Goal: Information Seeking & Learning: Learn about a topic

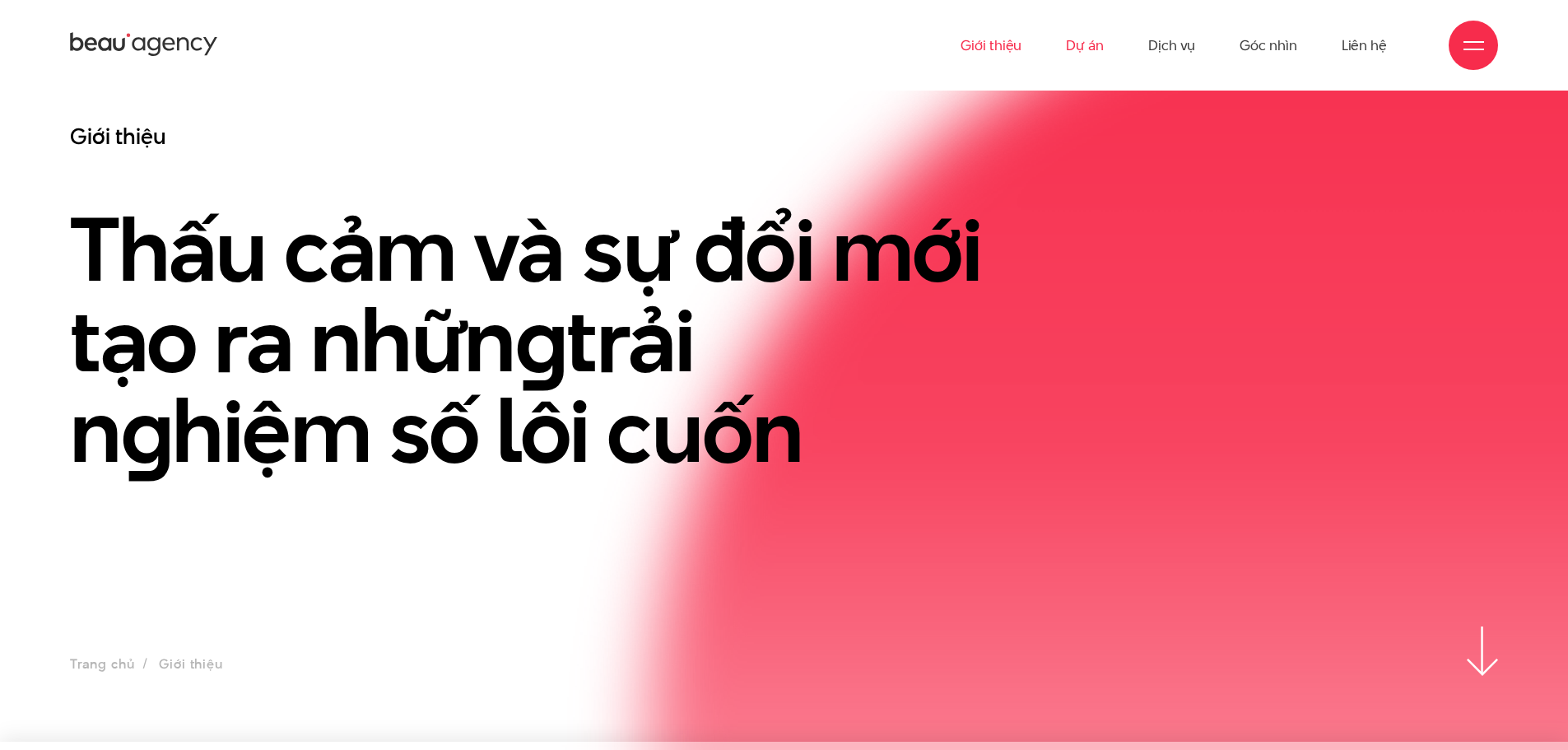
click at [1102, 56] on link "Dự án" at bounding box center [1084, 45] width 38 height 90
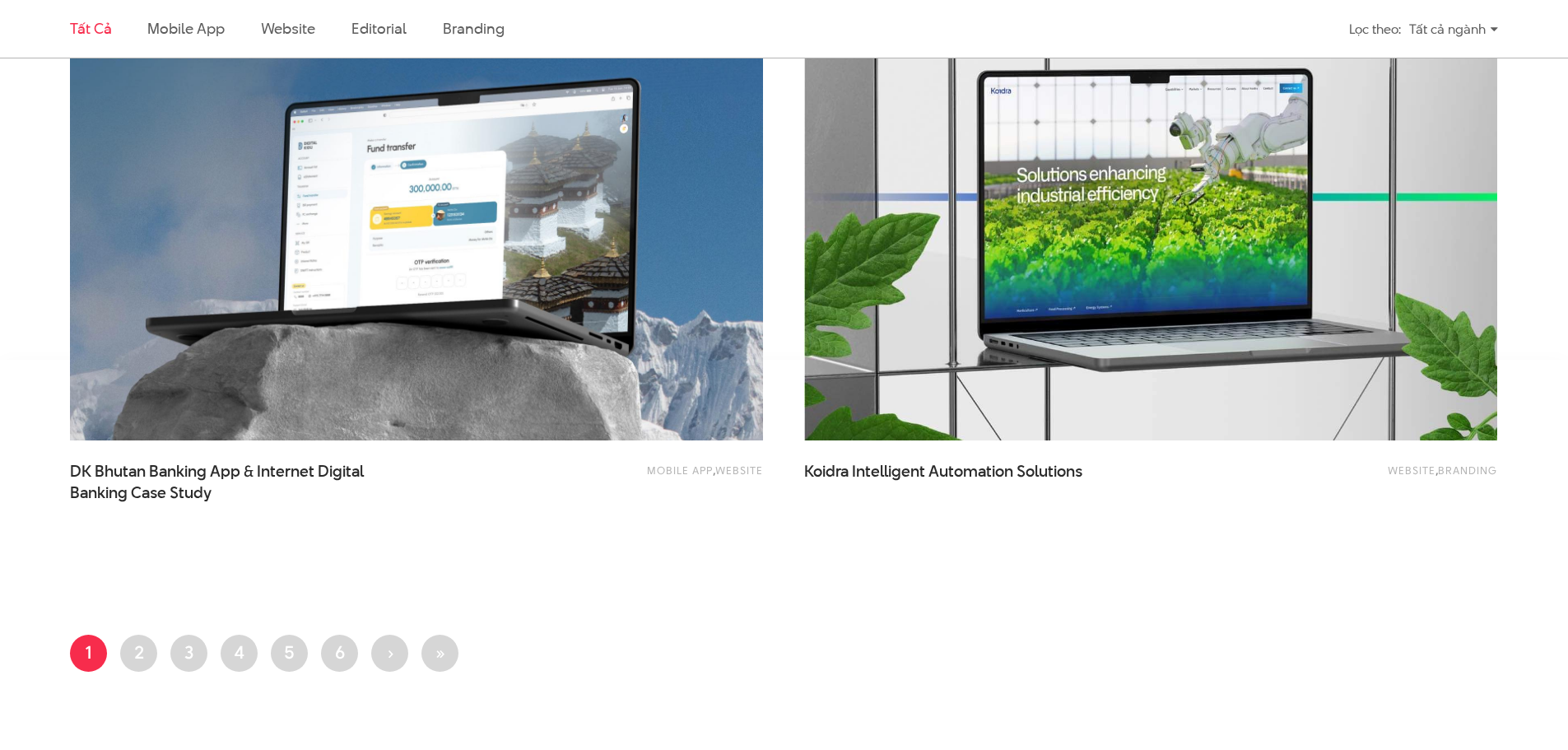
scroll to position [4279, 0]
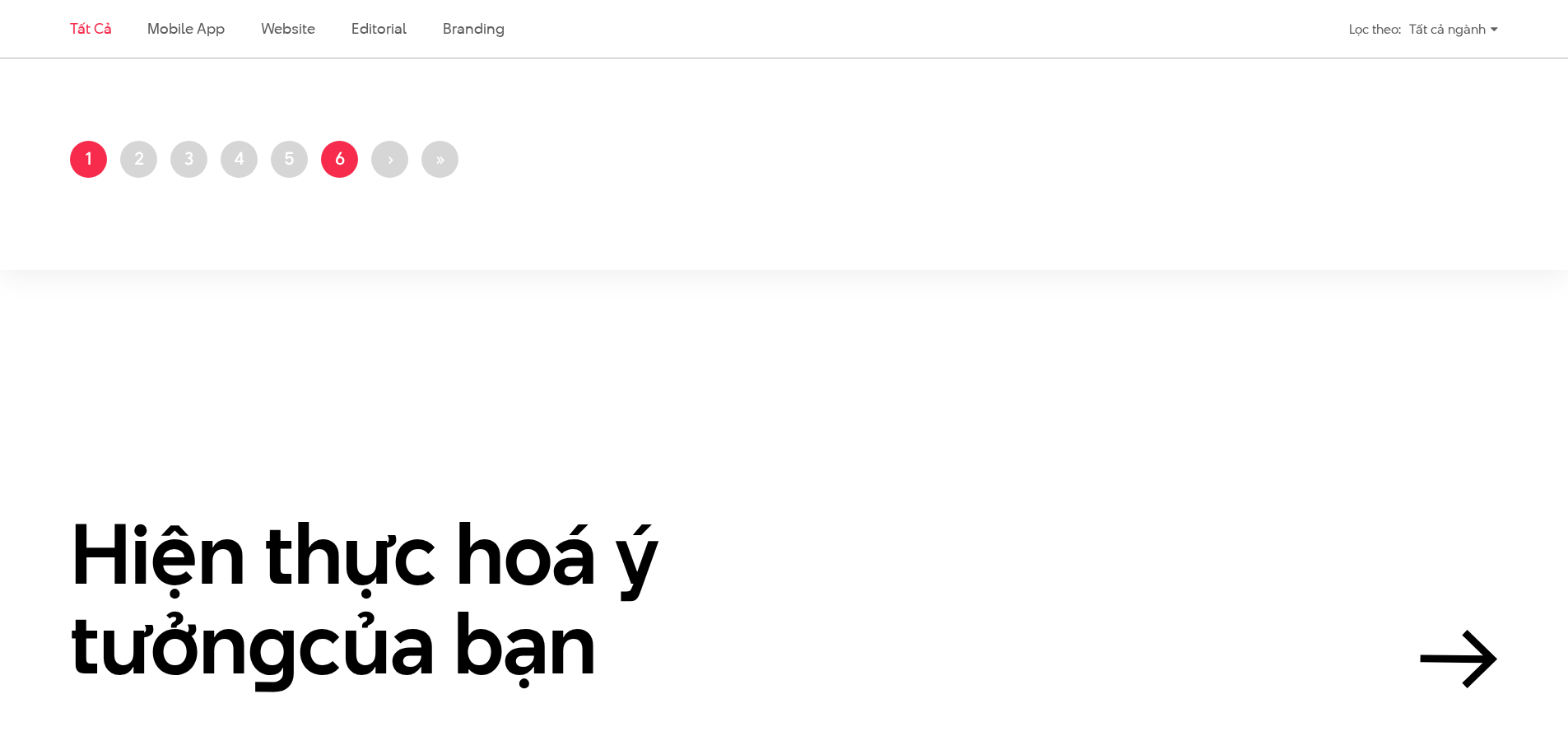
click at [345, 170] on link "Trang 6" at bounding box center [339, 159] width 37 height 37
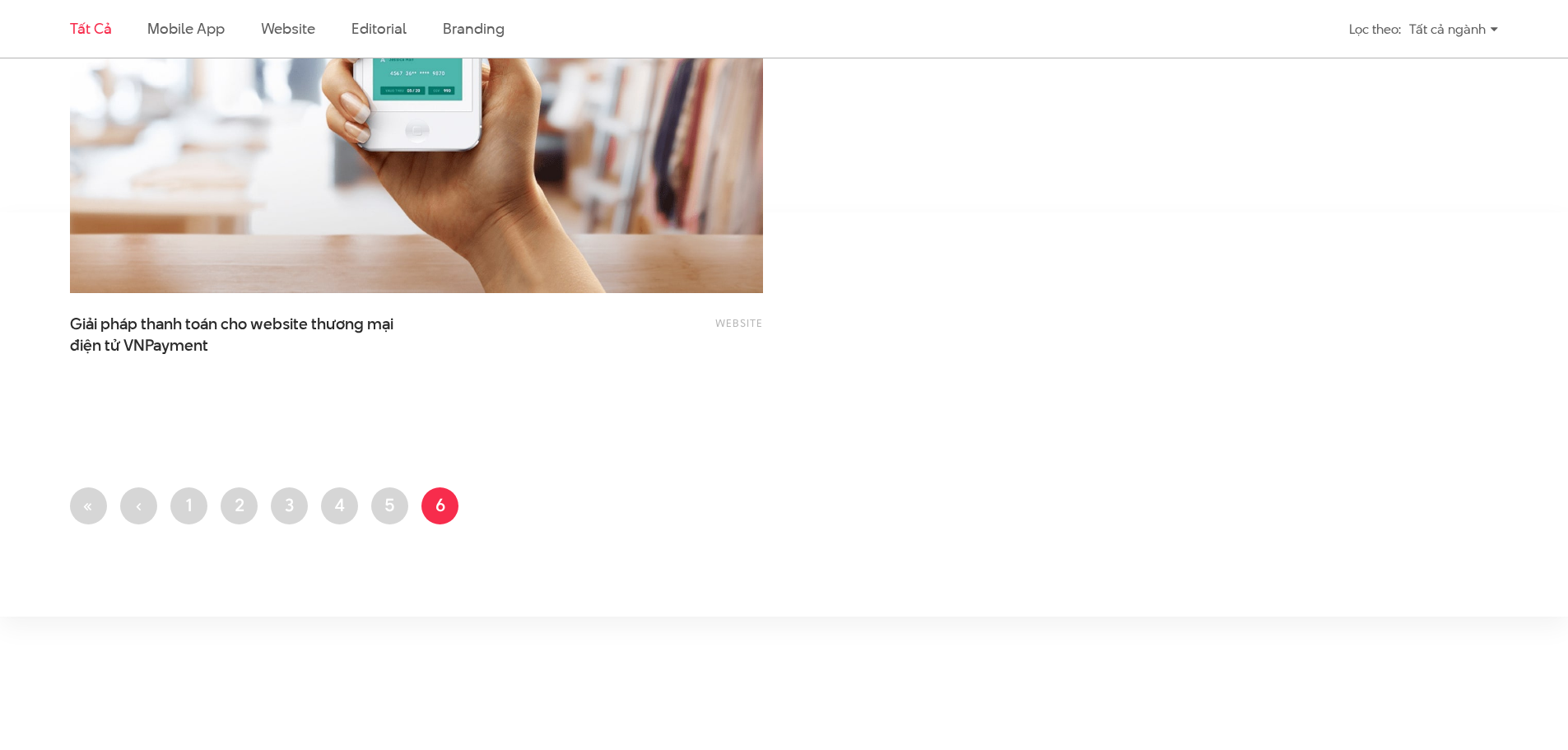
scroll to position [3950, 0]
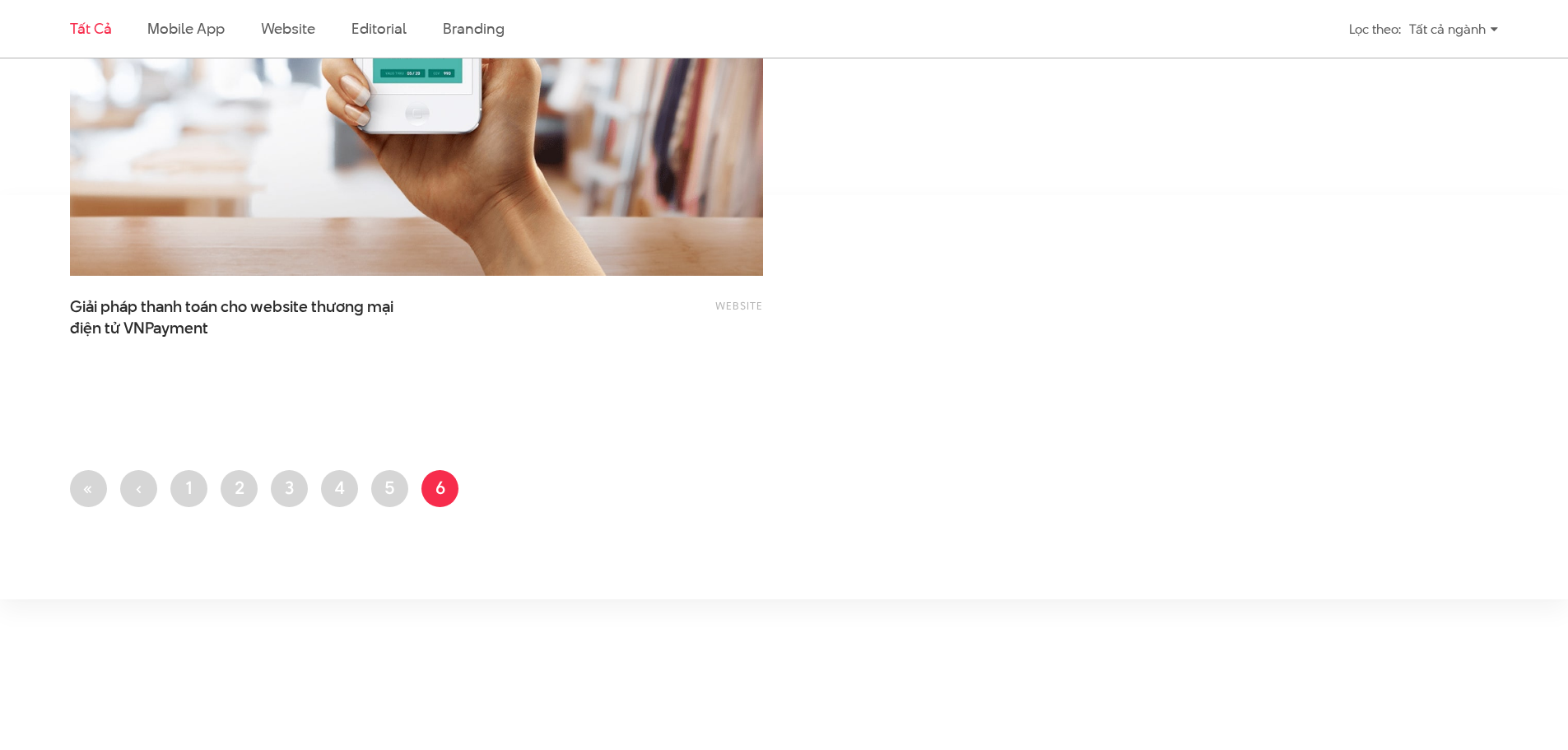
click at [576, 491] on ul "First page « Trang trước ‹ Trang 1 Trang 2 Trang 3 Trang 4 Trang 5 Trang hiện t…" at bounding box center [784, 493] width 1428 height 47
click at [352, 487] on link "Trang 4" at bounding box center [339, 489] width 37 height 37
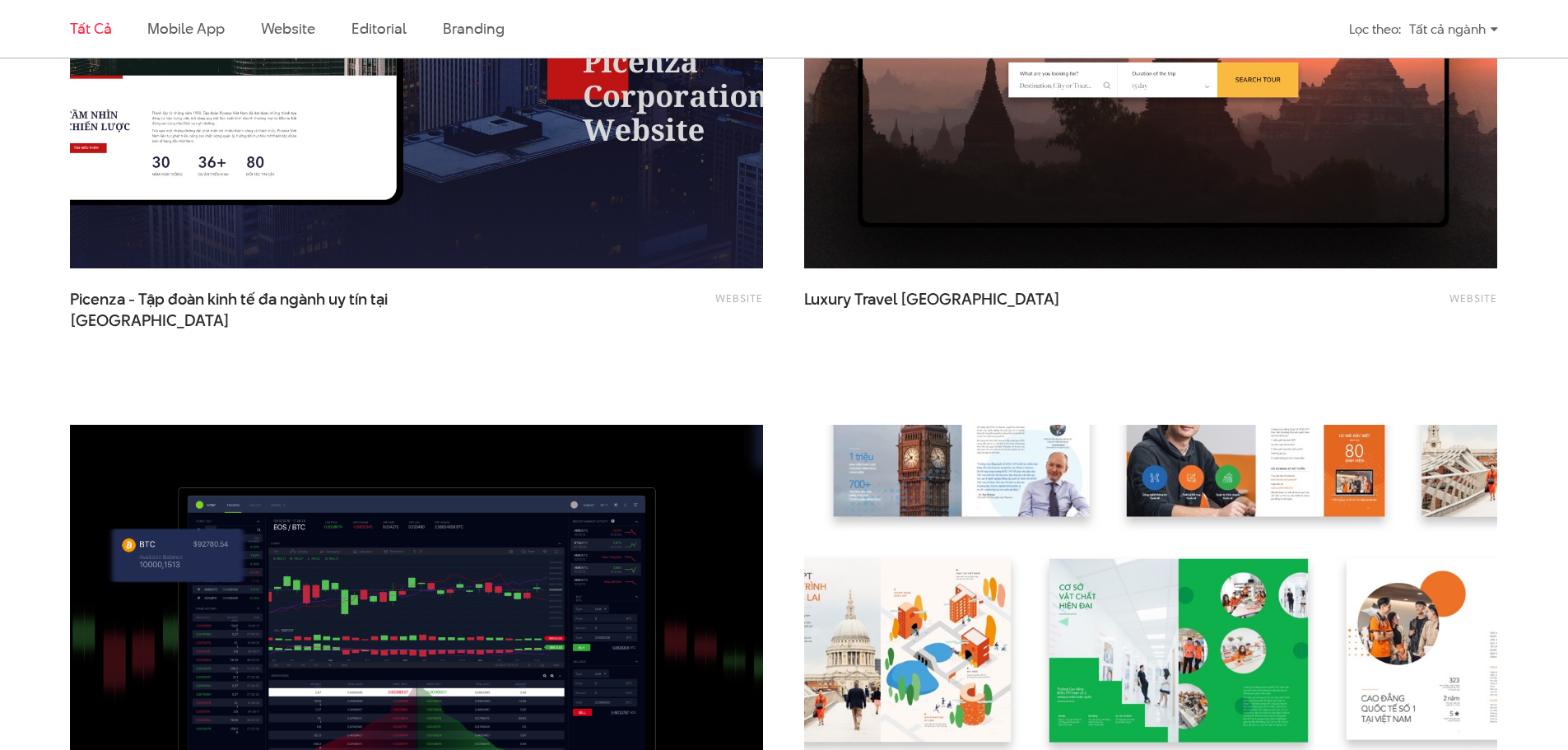
scroll to position [3045, 0]
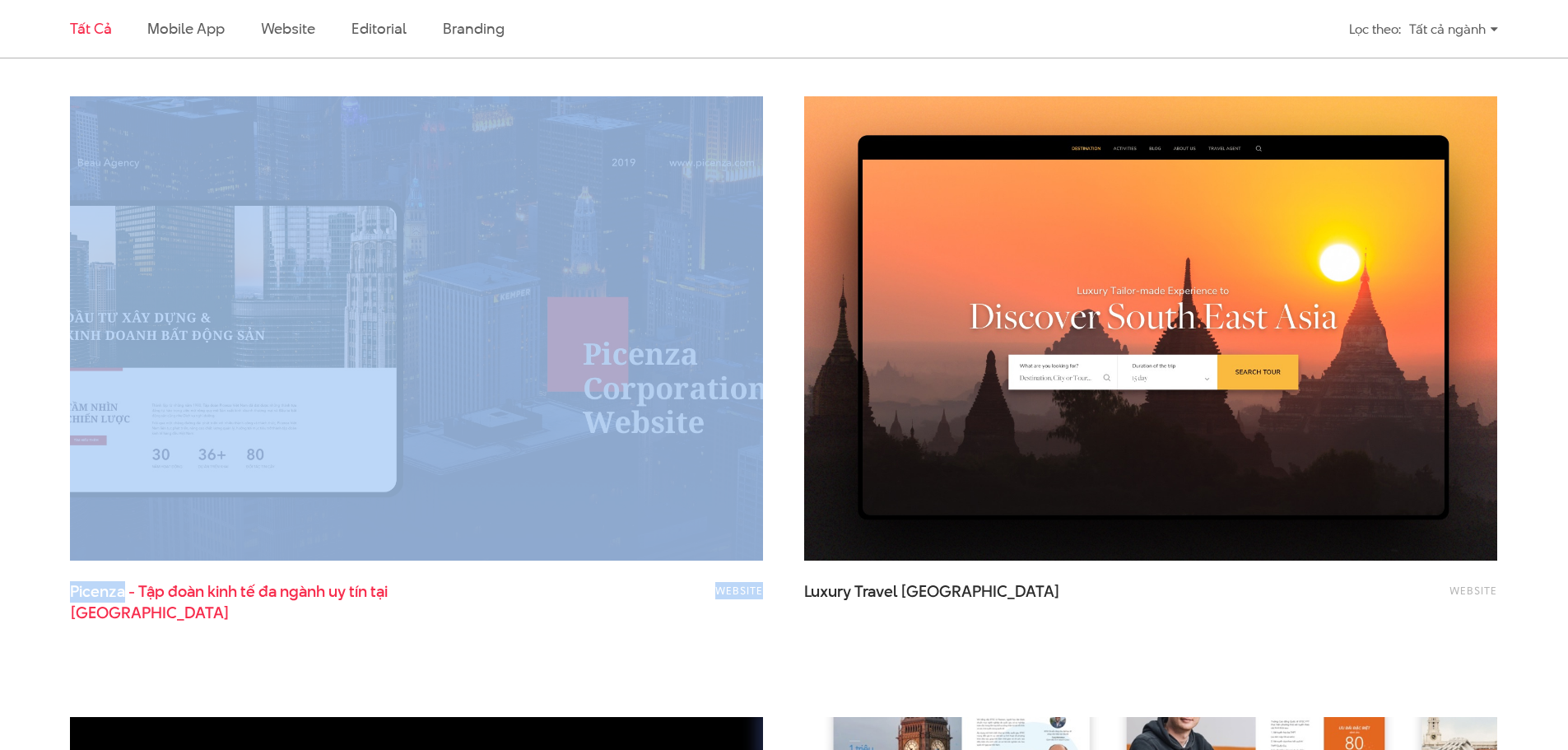
drag, startPoint x: 41, startPoint y: 594, endPoint x: 125, endPoint y: 592, distance: 84.0
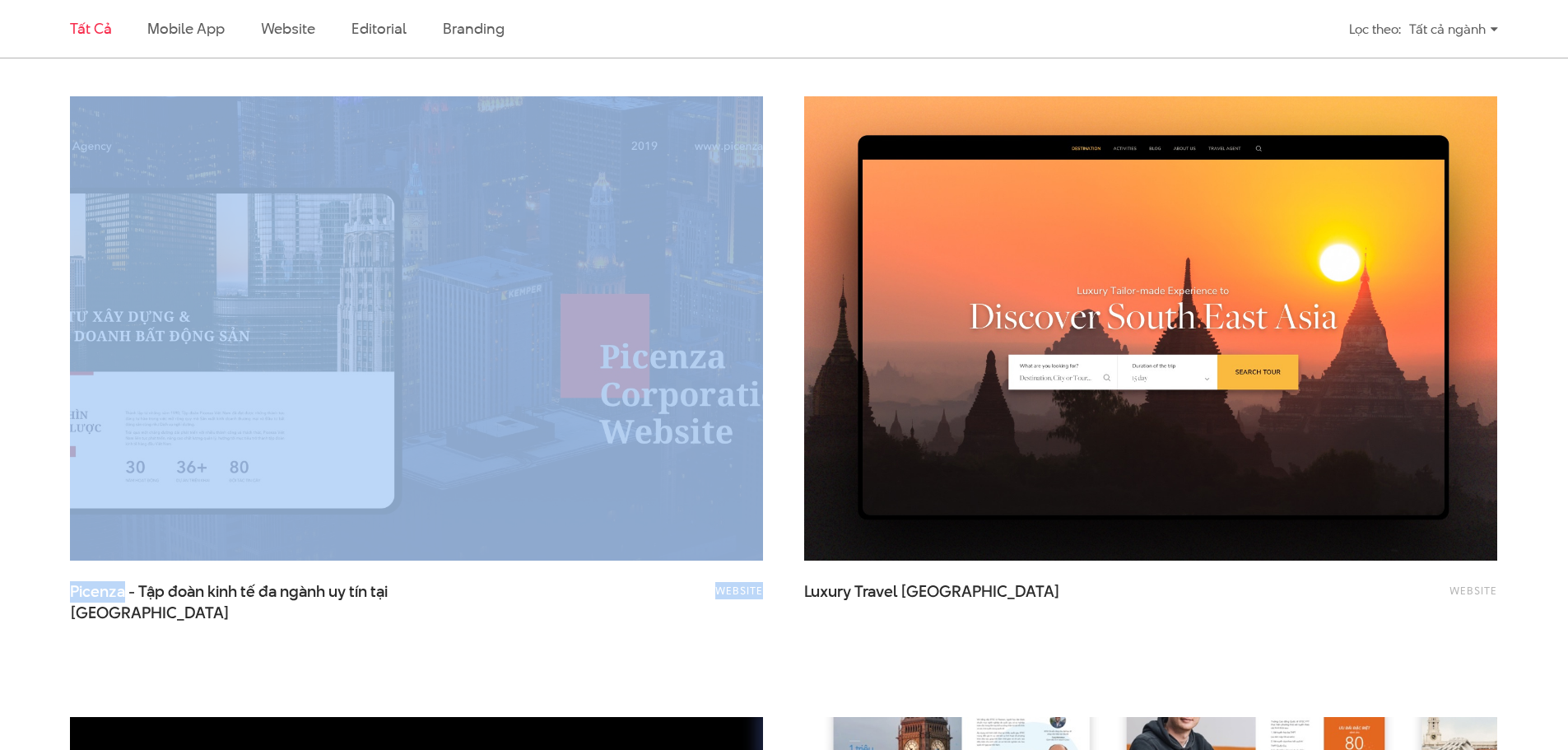
copy div "Editorial Báo cáo thường niên HNX 2018 Website FPT.AI - Sự hoà hợp giữa Con ngư…"
click at [337, 436] on img at bounding box center [416, 329] width 762 height 511
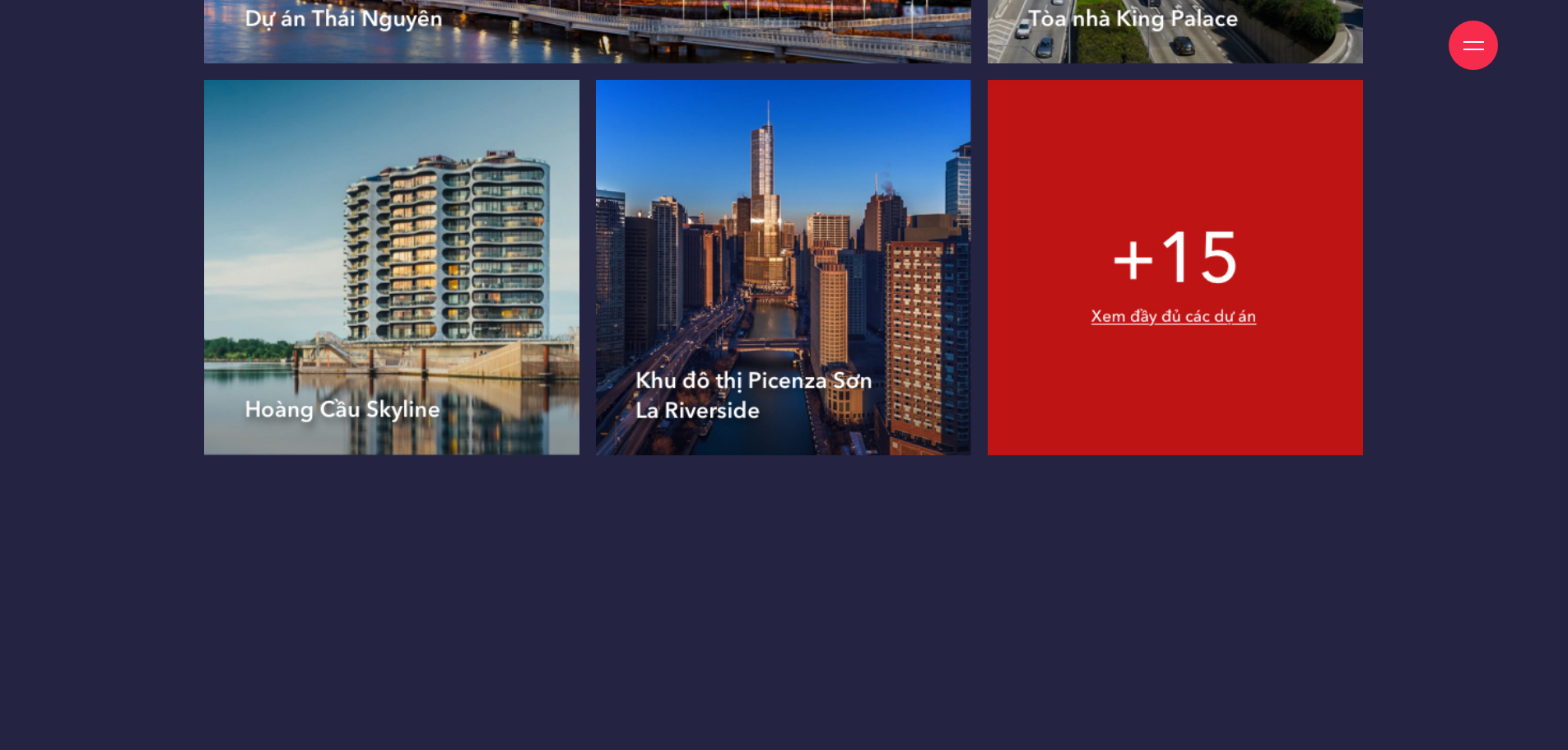
scroll to position [9710, 0]
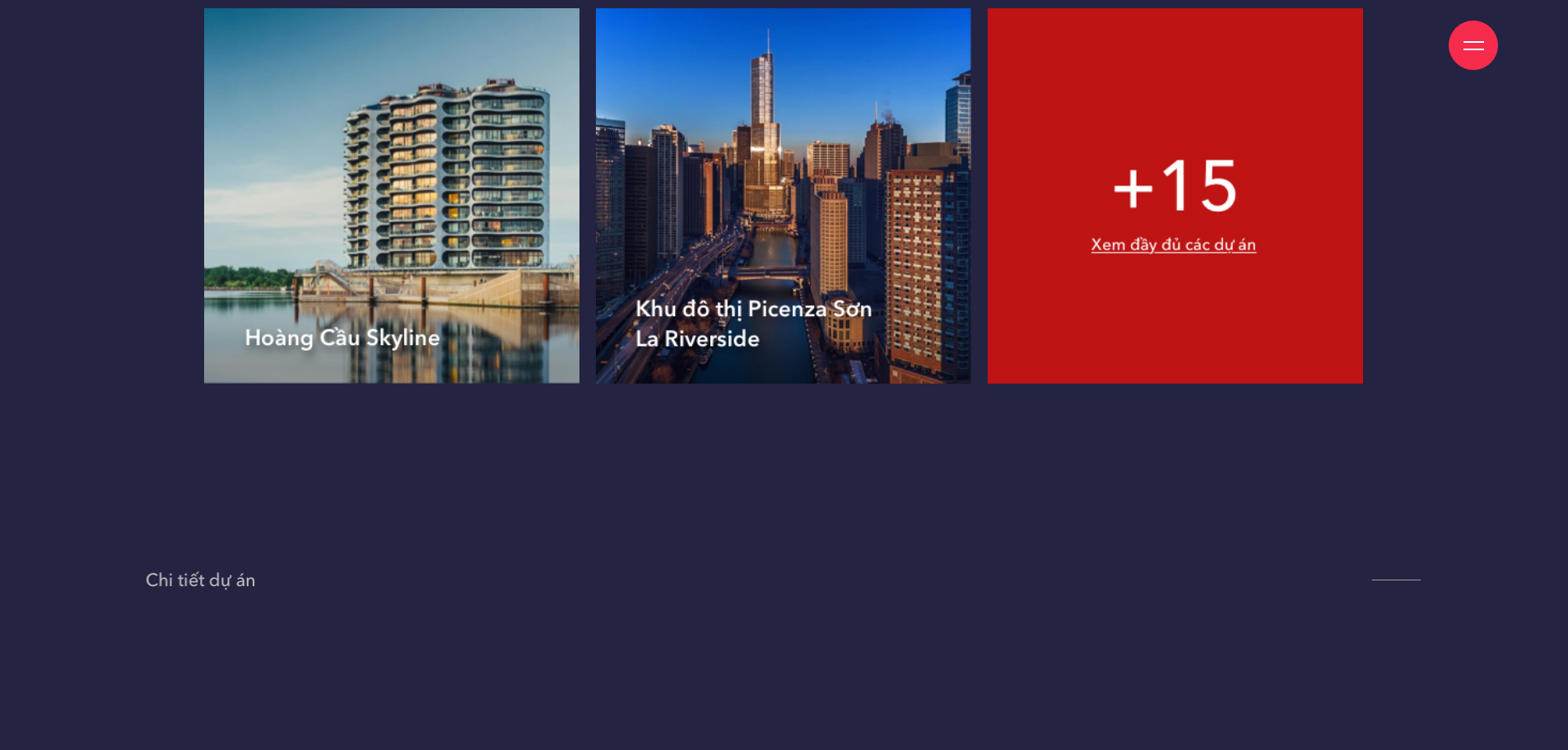
drag, startPoint x: 1087, startPoint y: 248, endPoint x: 949, endPoint y: 437, distance: 234.0
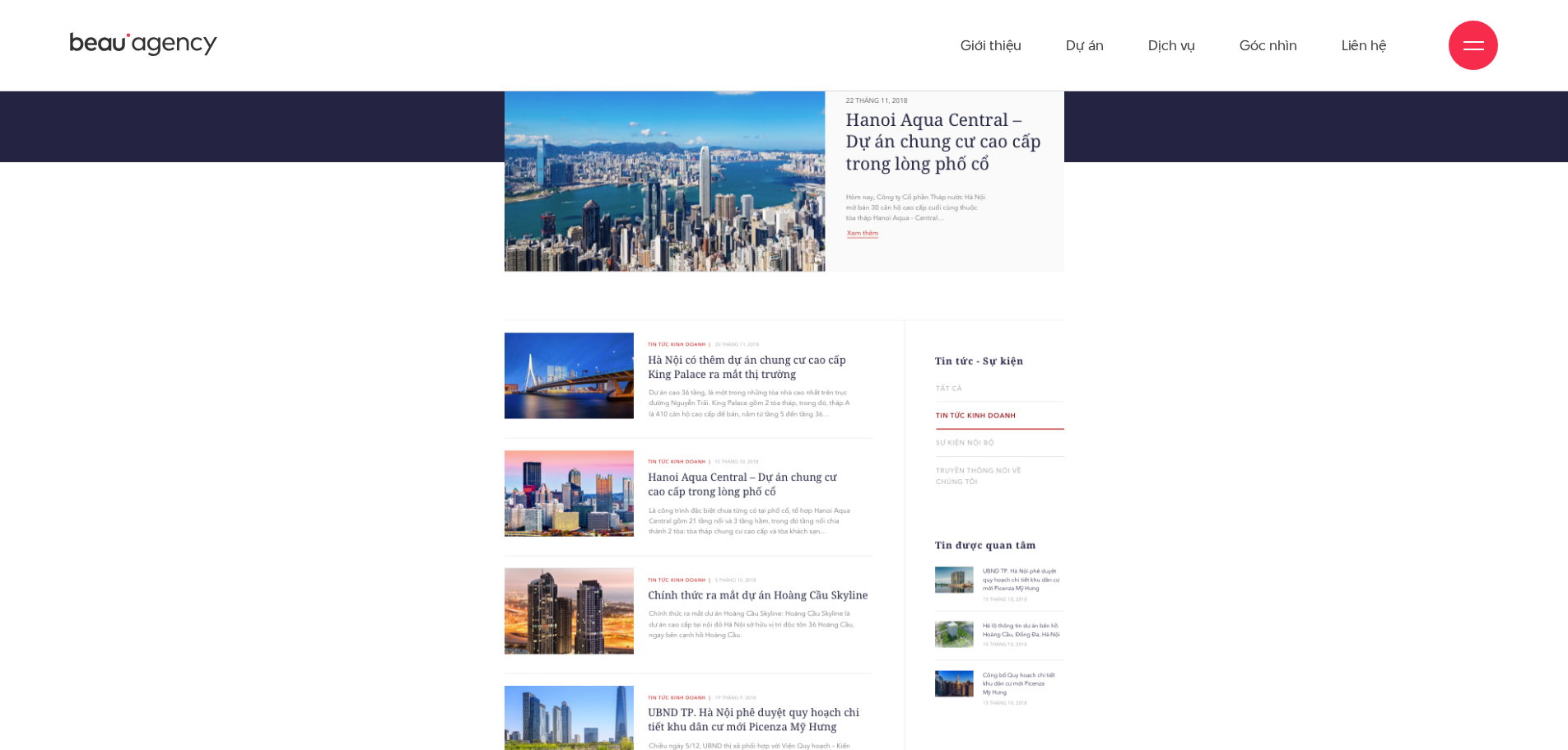
scroll to position [11192, 0]
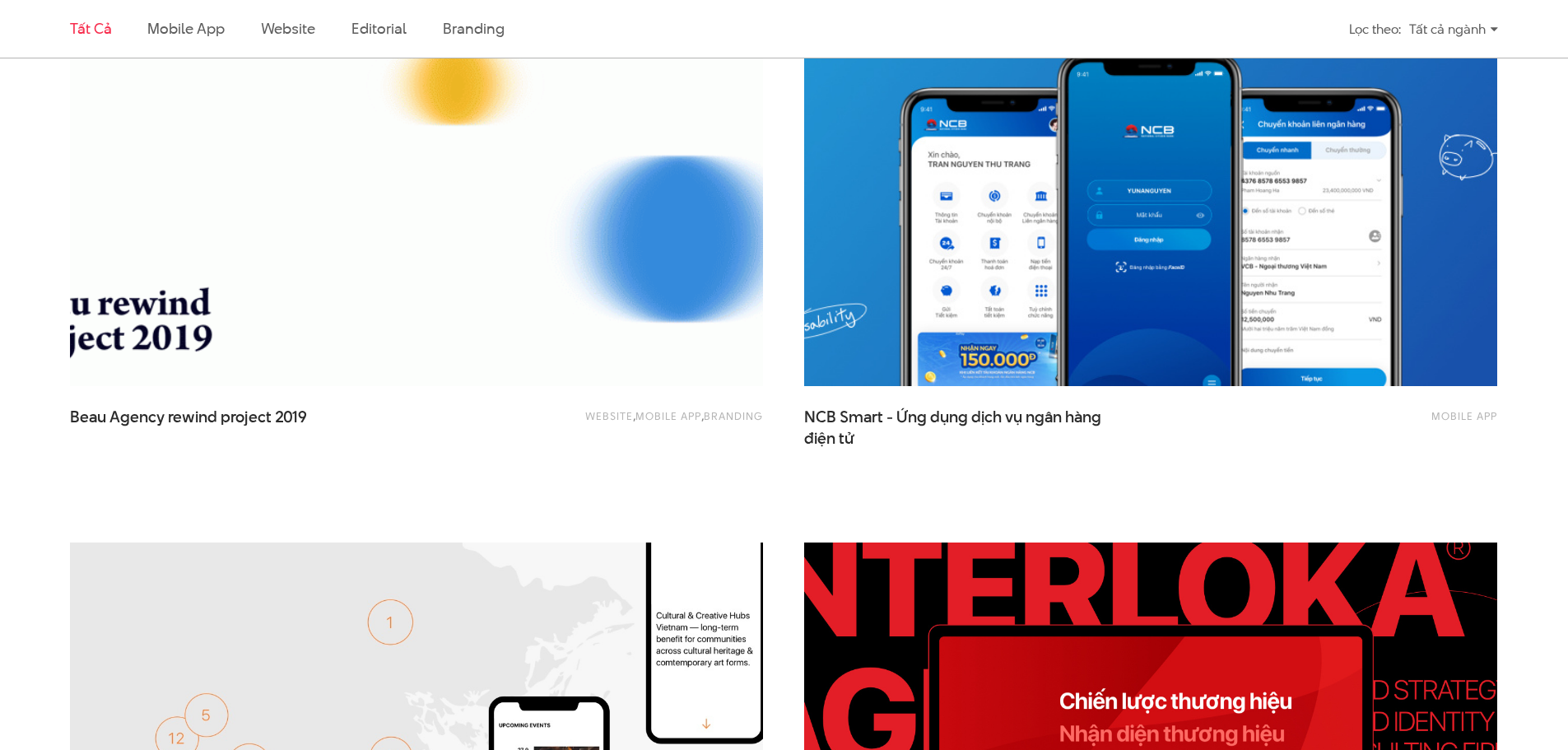
scroll to position [1316, 0]
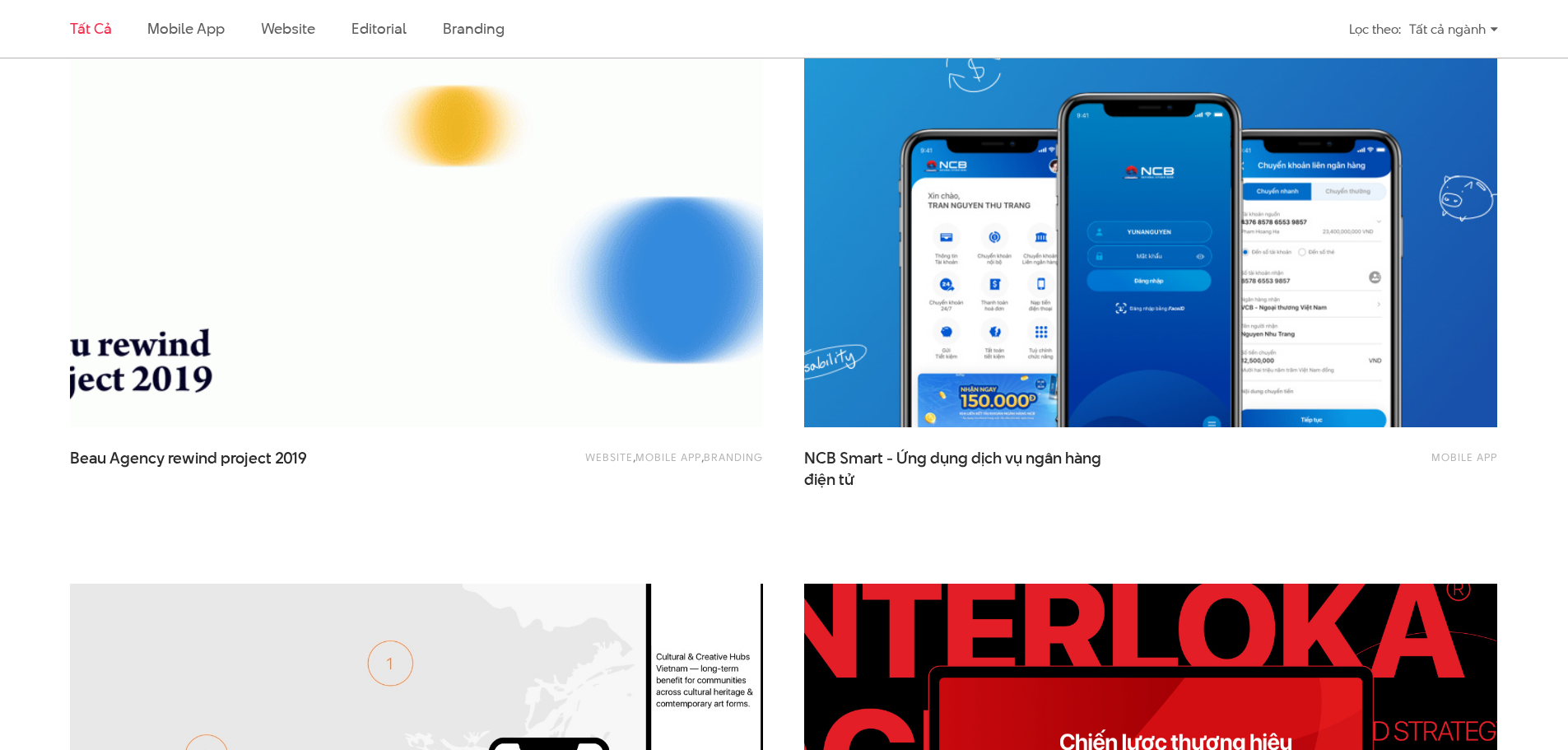
click at [390, 315] on img at bounding box center [416, 195] width 762 height 511
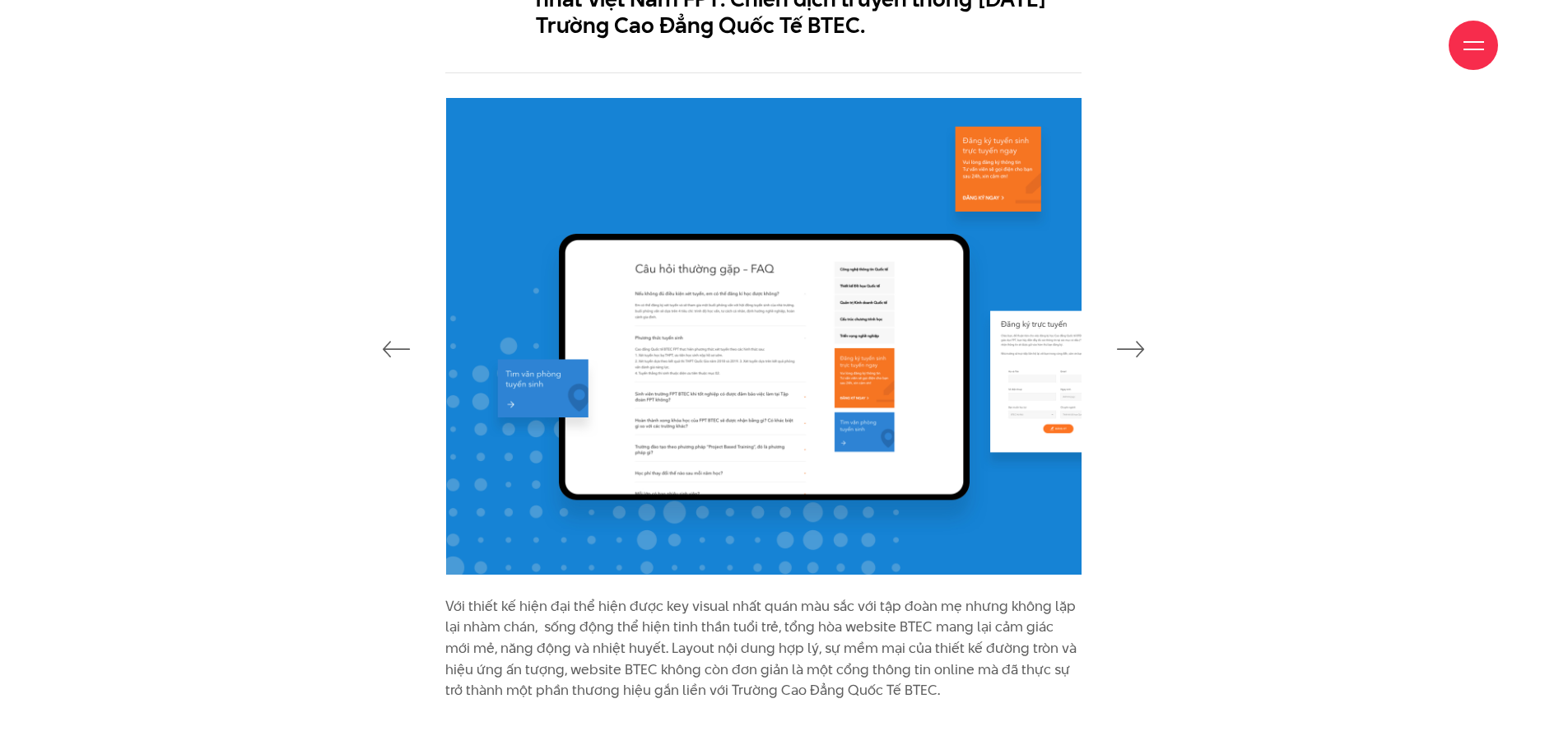
scroll to position [3538, 0]
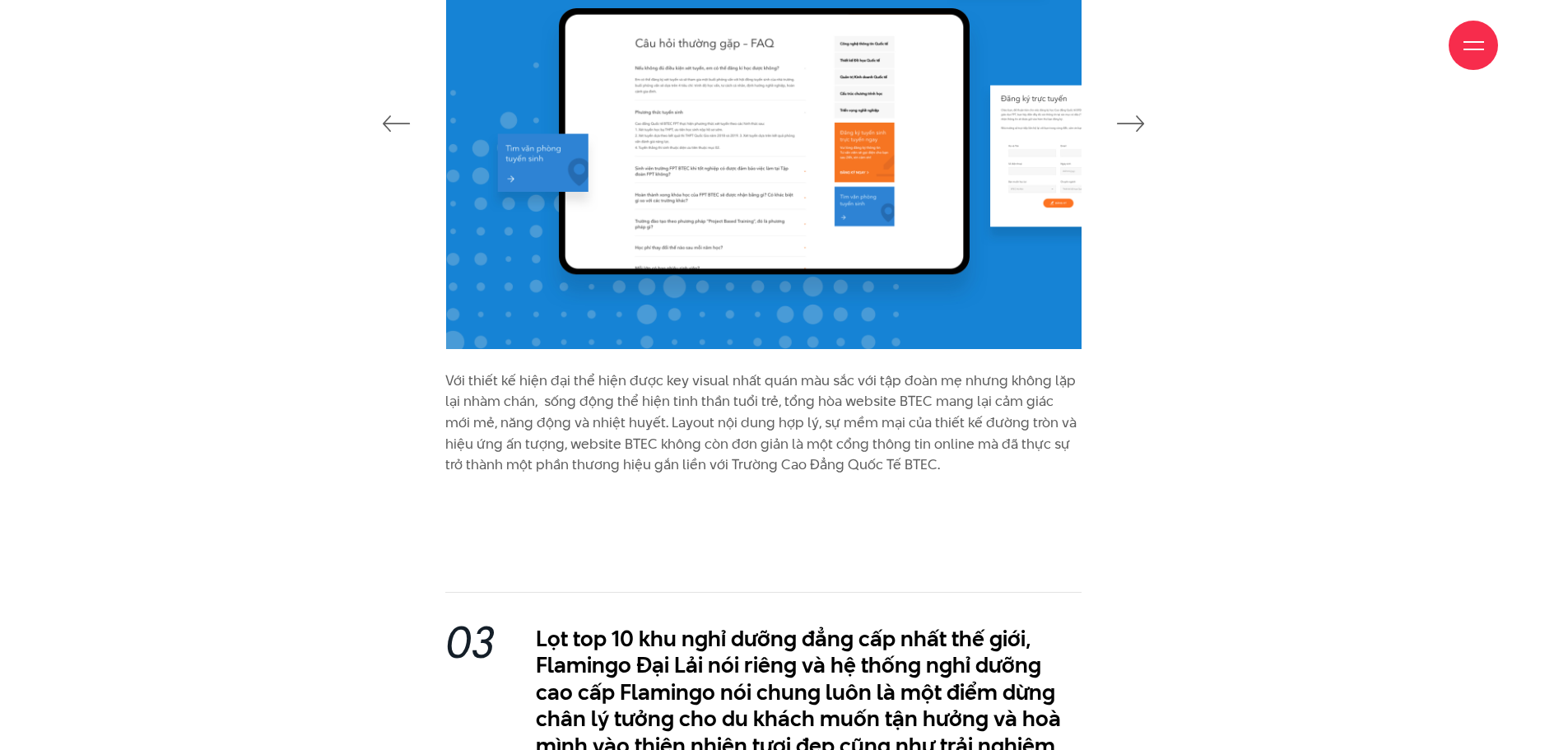
click at [398, 67] on div "Giới thiệu Dự án Dịch vụ Góc nhìn Liên hệ" at bounding box center [784, 45] width 1428 height 90
drag, startPoint x: 396, startPoint y: 65, endPoint x: 110, endPoint y: 32, distance: 287.9
click at [117, 35] on div "Giới thiệu Dự án Dịch vụ Góc nhìn Liên hệ" at bounding box center [784, 45] width 1428 height 90
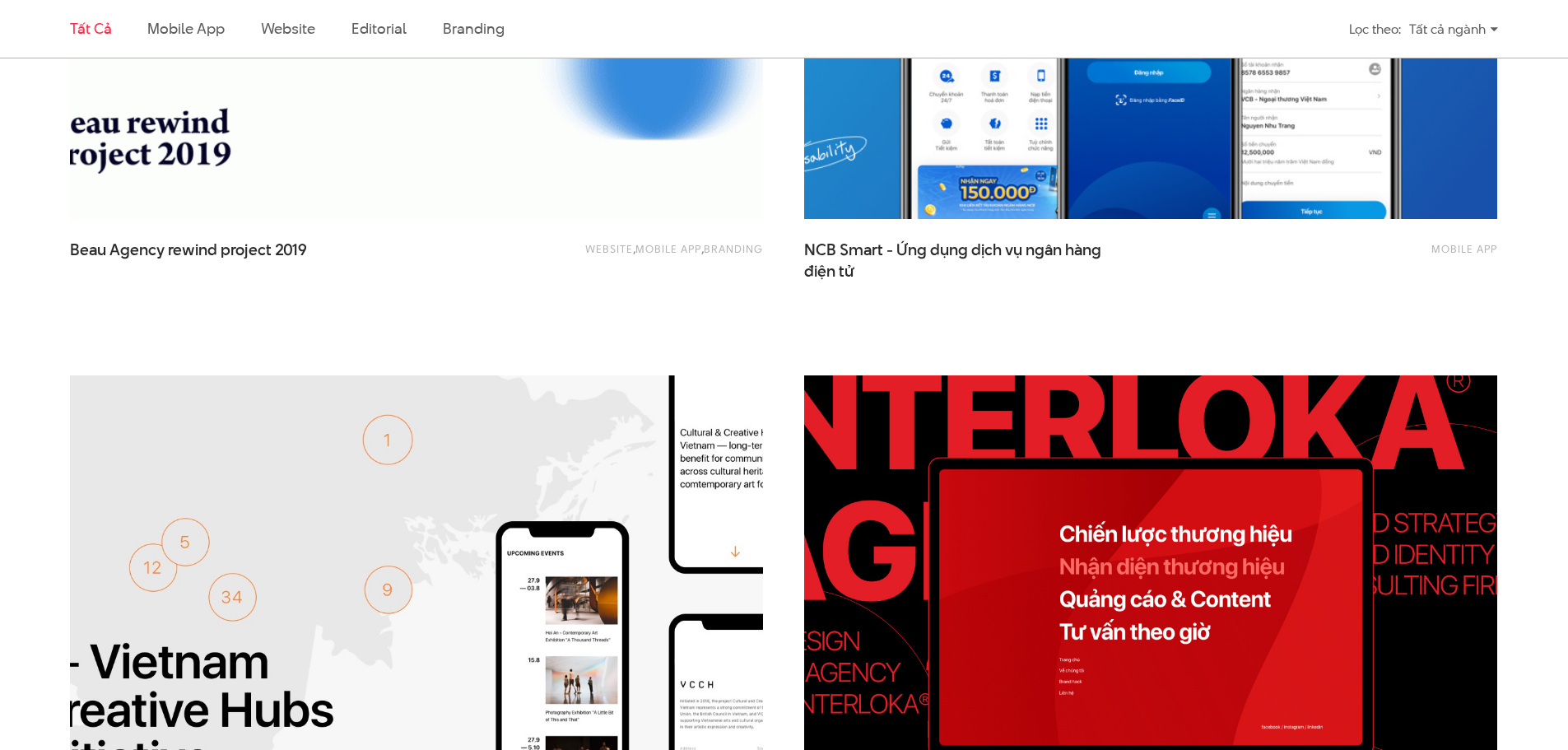
scroll to position [1646, 0]
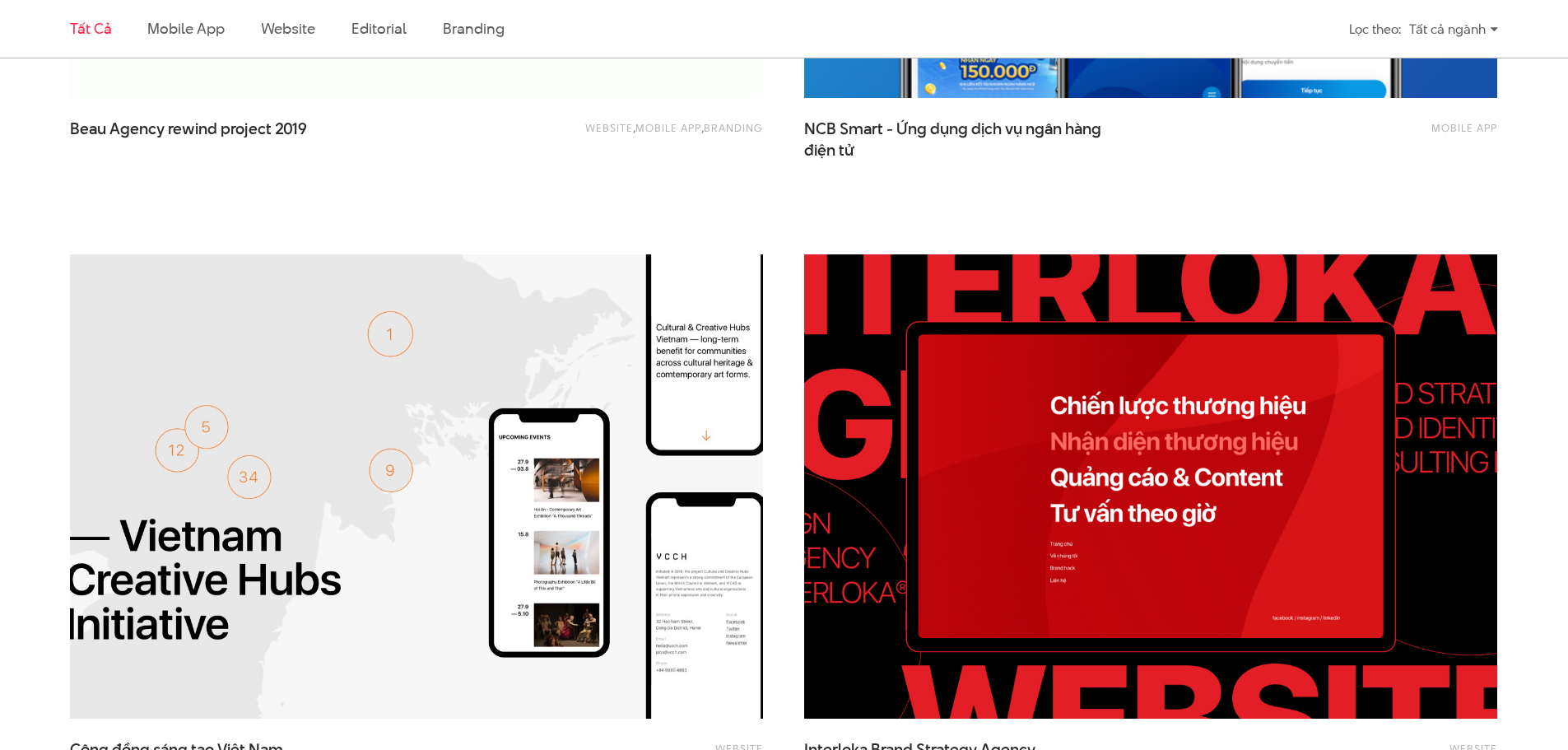
click at [1052, 511] on img at bounding box center [1150, 487] width 762 height 511
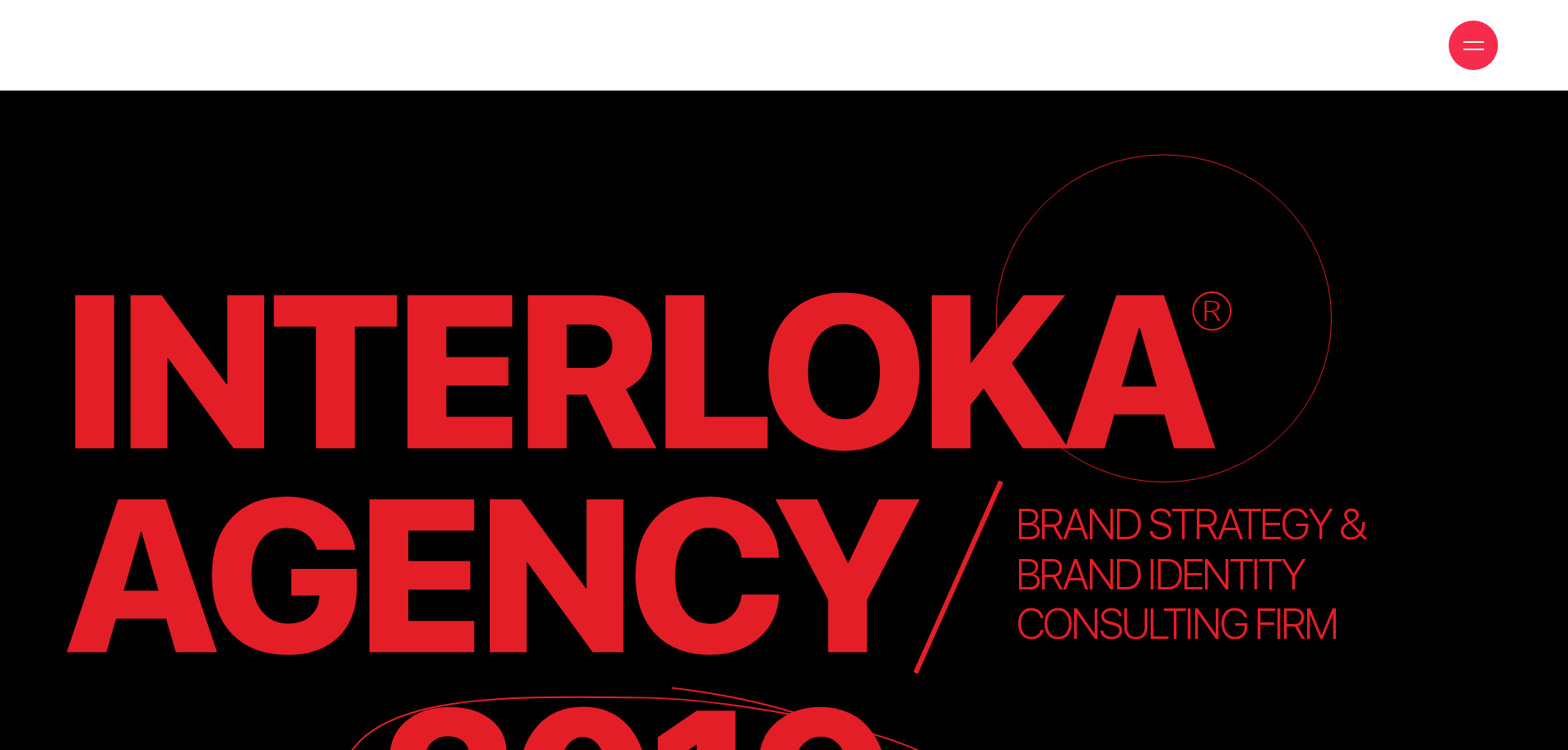
scroll to position [330, 0]
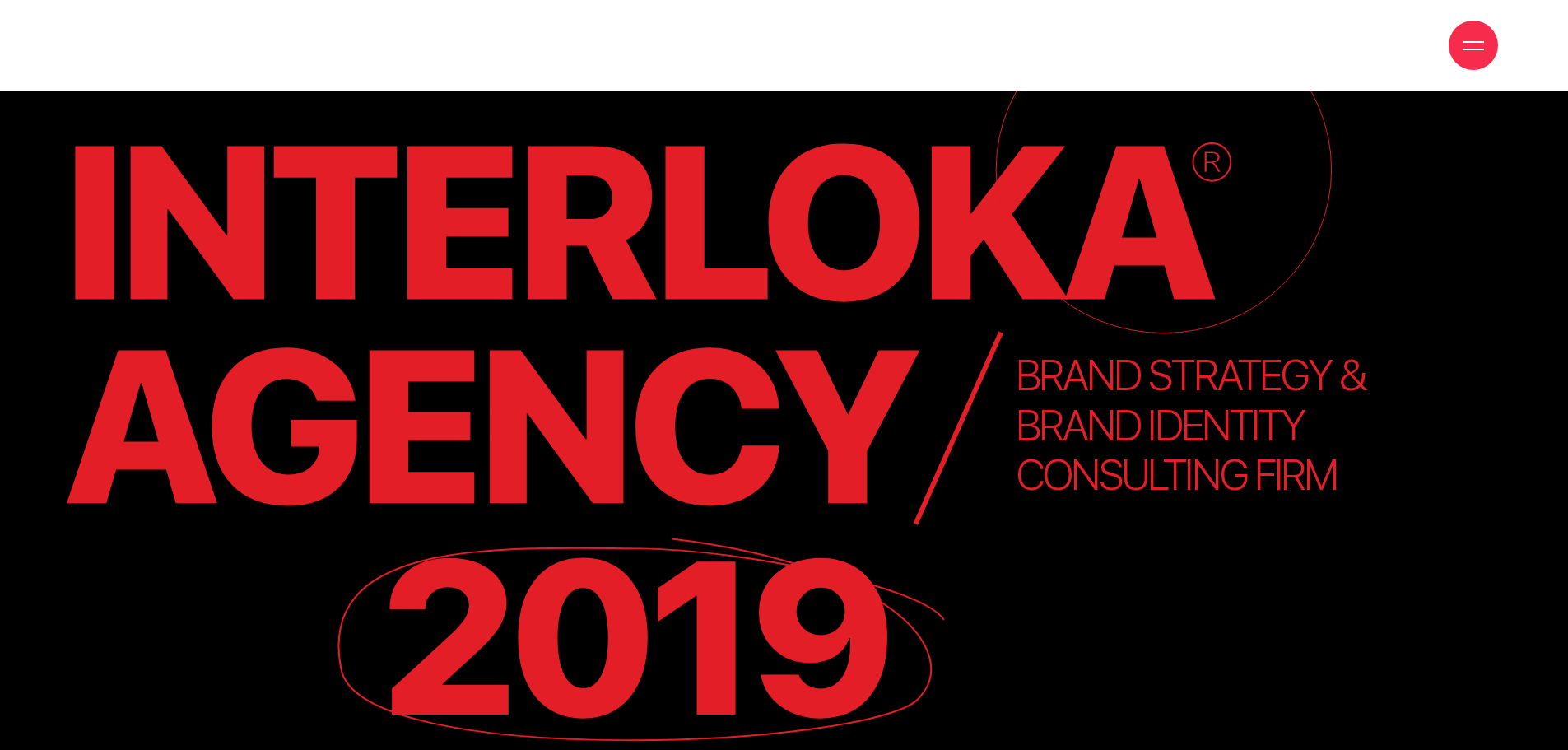
click at [1040, 375] on tspan "BRAND STRATEGY &" at bounding box center [1192, 375] width 351 height 50
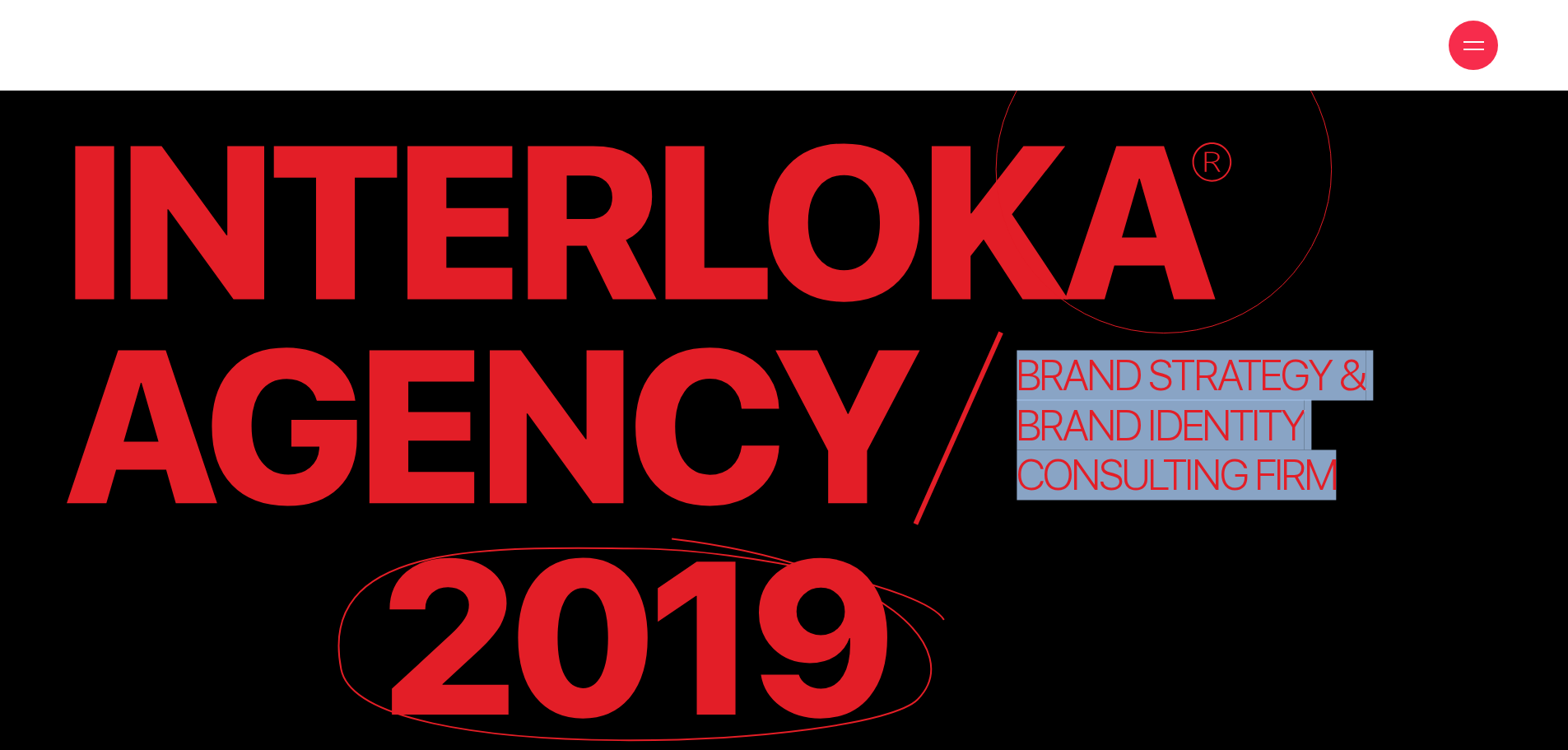
drag, startPoint x: 1040, startPoint y: 375, endPoint x: 1319, endPoint y: 478, distance: 297.4
click at [1319, 478] on text "BRAND STRATEGY & BRAND IDENTITY CONSULTING FIRM" at bounding box center [1194, 426] width 356 height 150
click at [1388, 478] on icon "Interloka Agency 2019 WEBSITE BRAND STRATEGY & BRAND IDENTITY CONSULTING FIRM" at bounding box center [784, 436] width 1568 height 1151
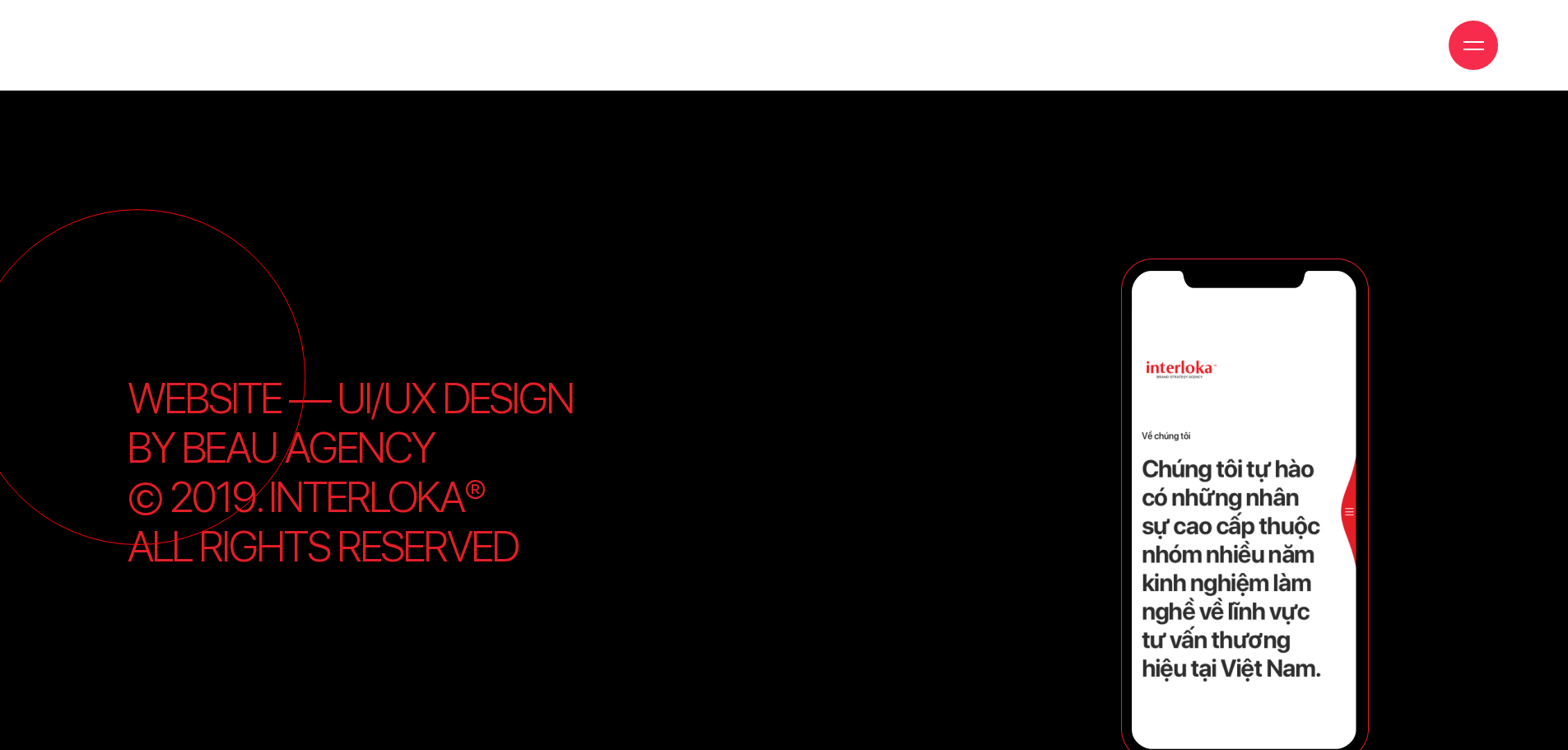
scroll to position [1234, 0]
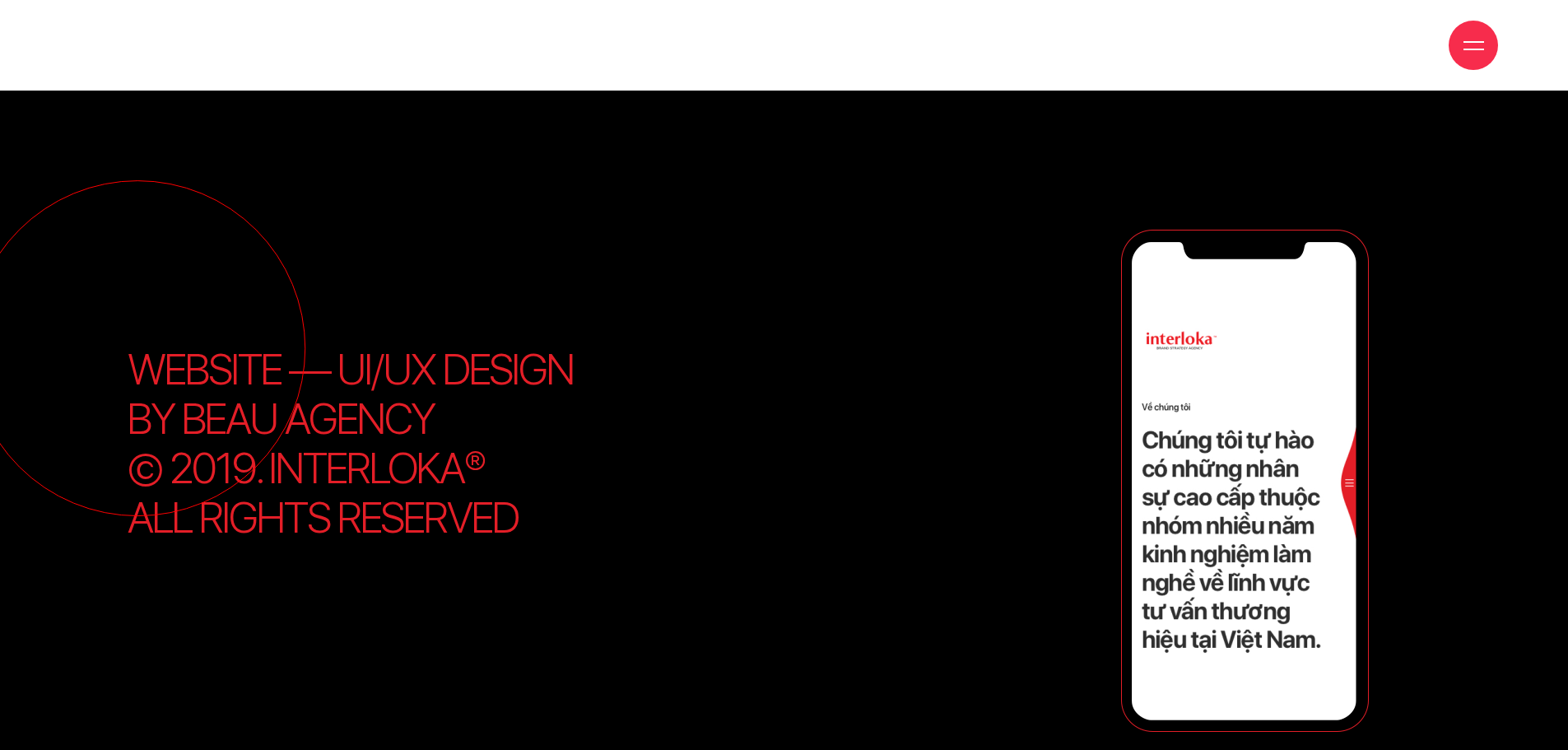
click at [343, 442] on p "Website — UI/UX Design by Beau Agency © 2019. interloka® all rights reserved" at bounding box center [355, 443] width 457 height 197
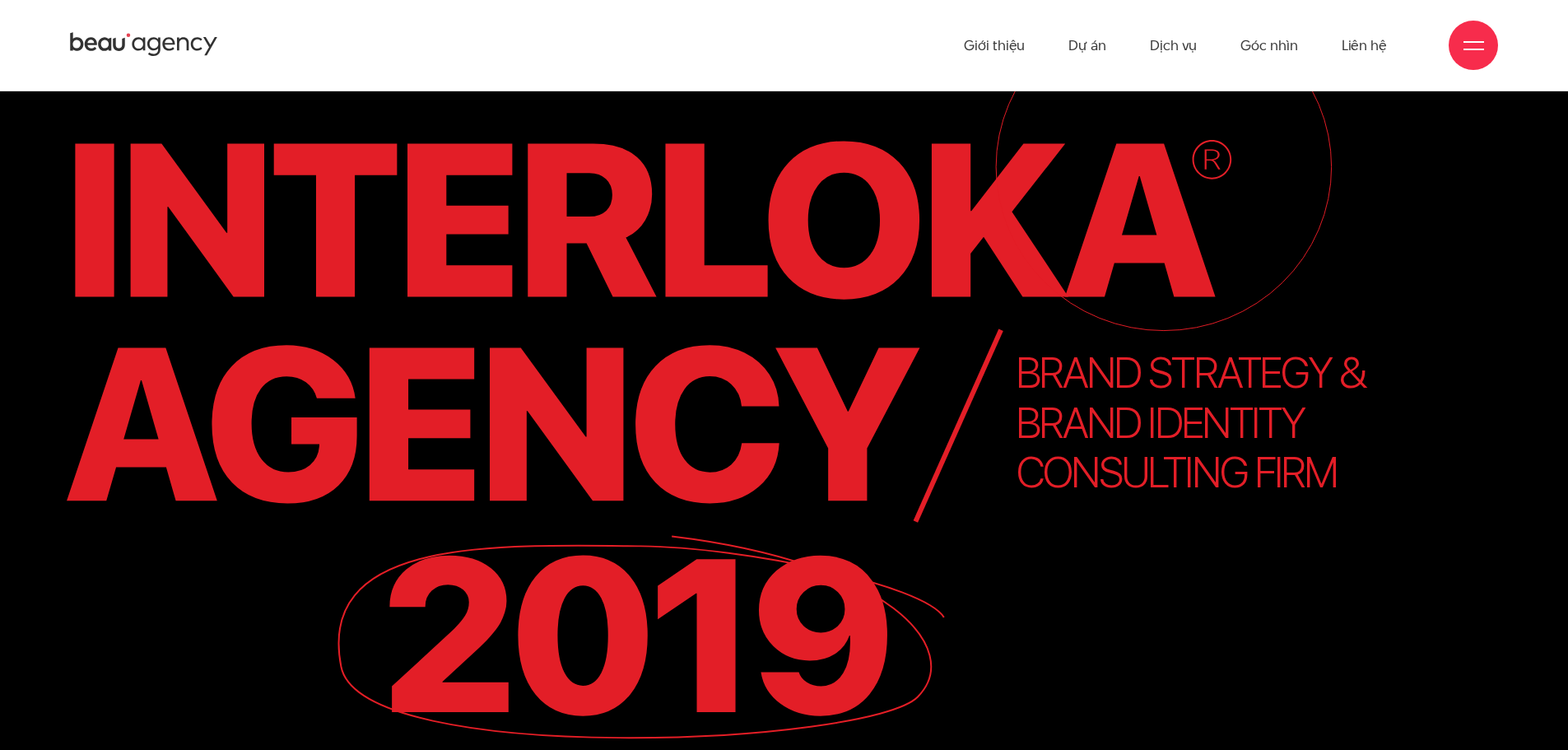
scroll to position [330, 0]
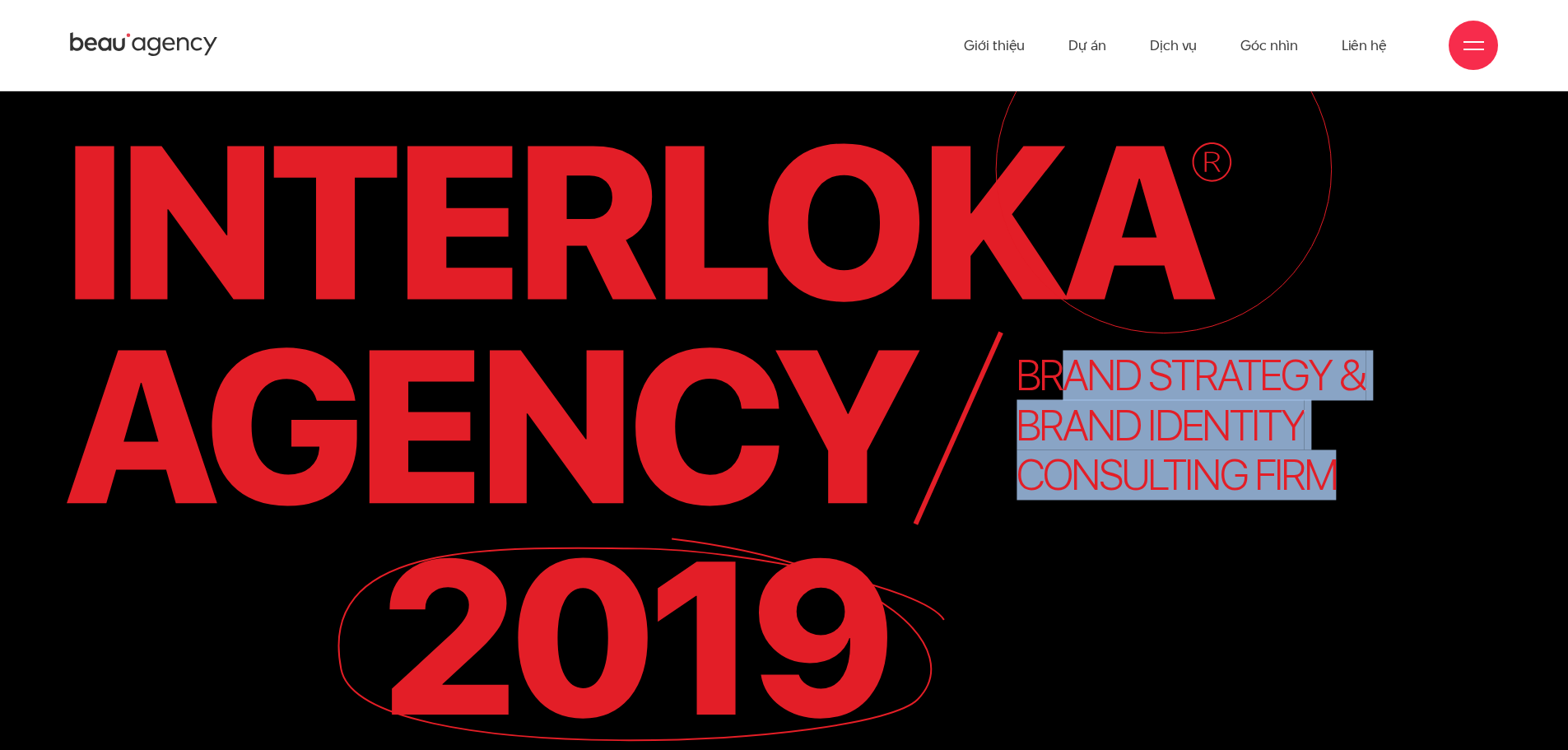
drag, startPoint x: 1097, startPoint y: 389, endPoint x: 1346, endPoint y: 485, distance: 266.9
click at [1346, 485] on icon "Interloka Agency 2019 WEBSITE BRAND STRATEGY & BRAND IDENTITY CONSULTING FIRM" at bounding box center [784, 436] width 1568 height 1151
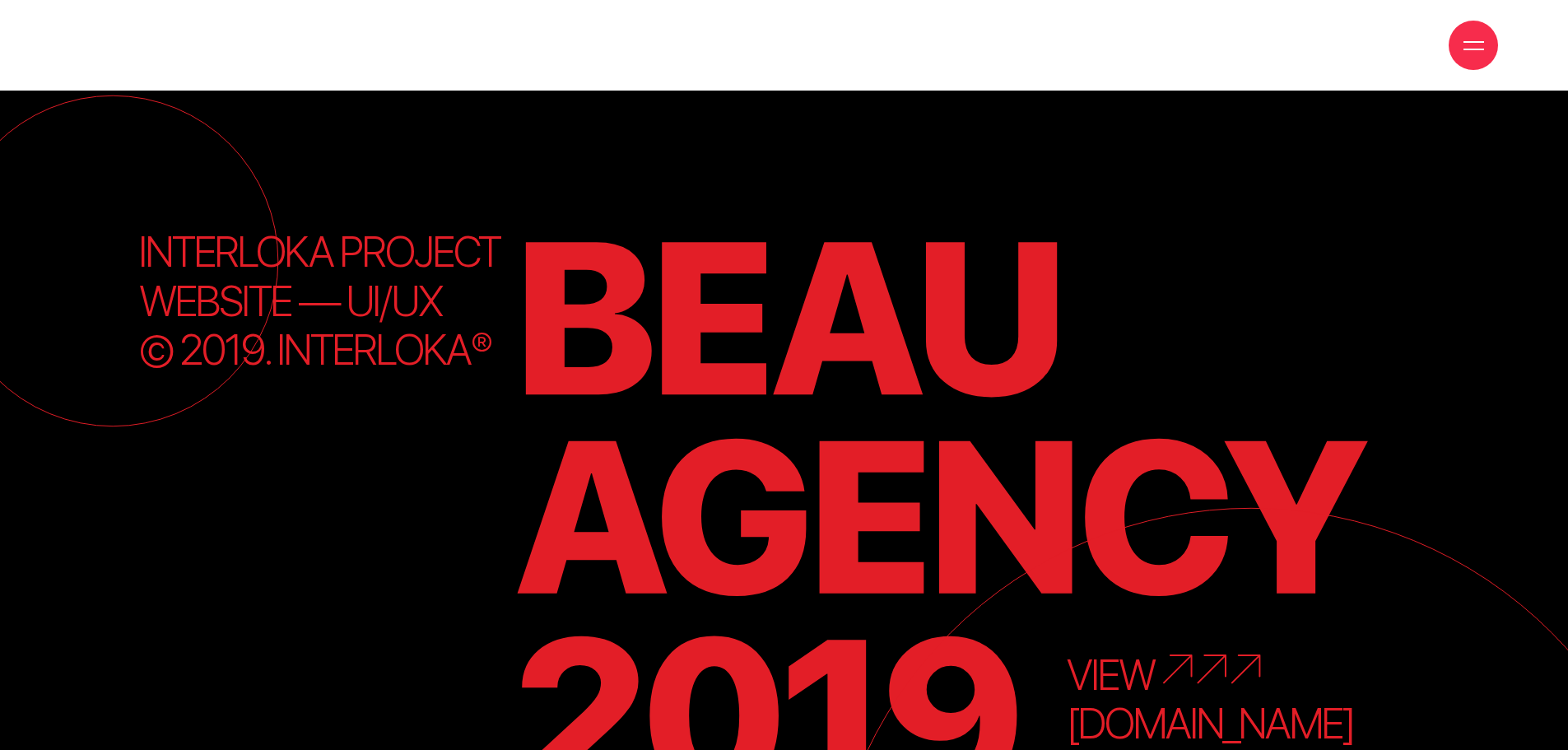
scroll to position [17819, 0]
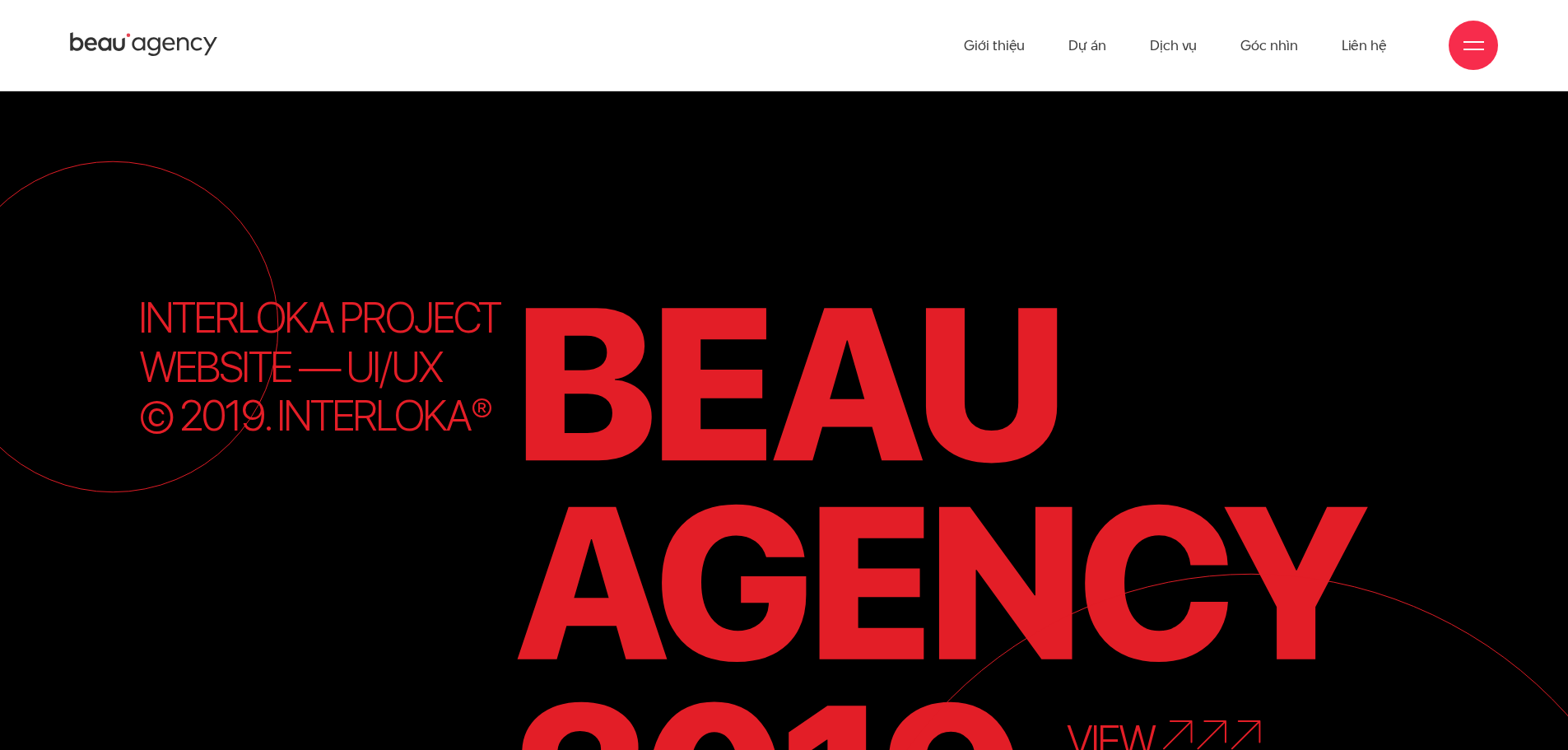
click at [1186, 683] on icon "BEAU AGENCY 2019 VIEW [DOMAIN_NAME] INTERLOKA PROJECT WEBSITE — UI/UX © 2019. I…" at bounding box center [784, 534] width 1568 height 1492
click at [1151, 715] on tspan "VIEW" at bounding box center [1111, 739] width 90 height 50
